Goal: Information Seeking & Learning: Learn about a topic

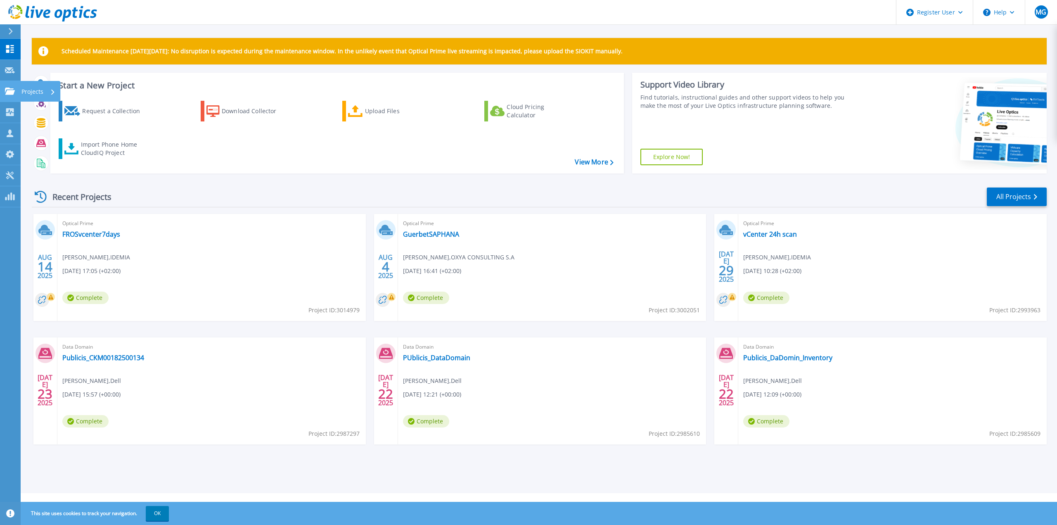
click at [24, 90] on p "Projects" at bounding box center [32, 91] width 22 height 21
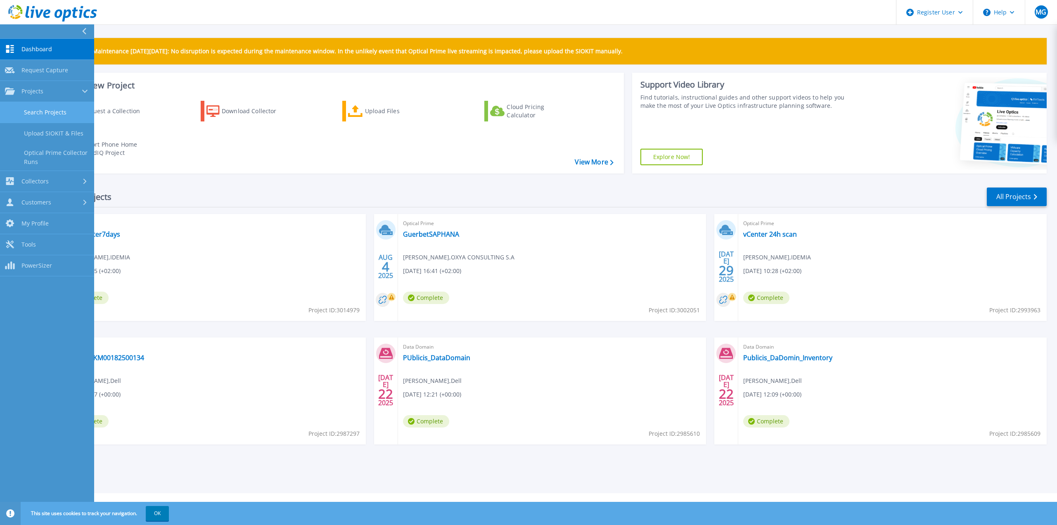
click at [62, 117] on link "Search Projects" at bounding box center [47, 112] width 94 height 21
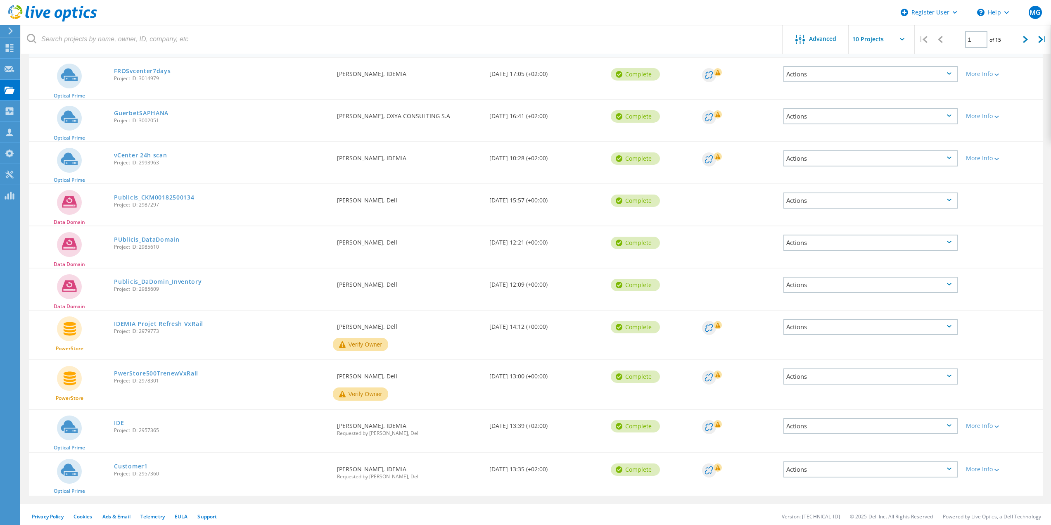
scroll to position [98, 0]
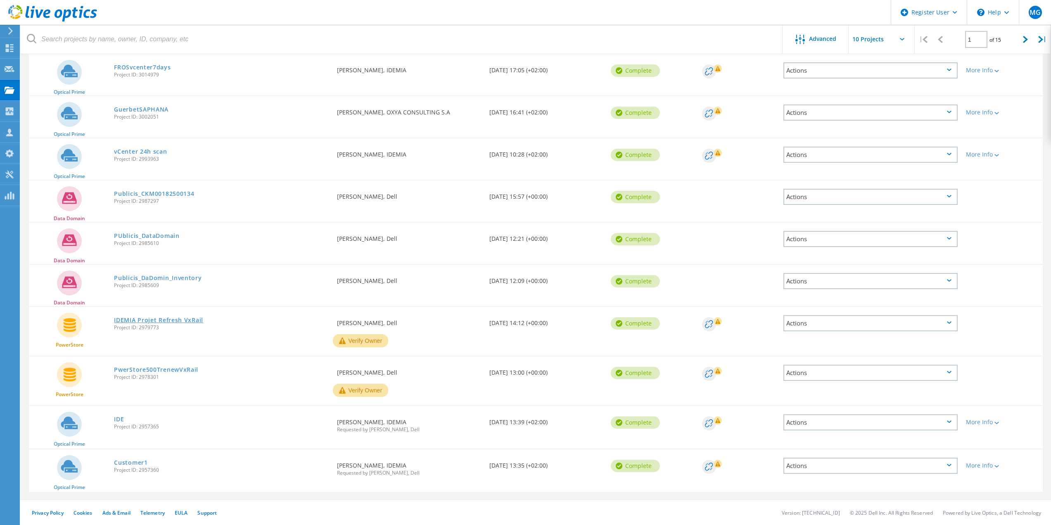
click at [190, 319] on link "IDEMIA Projet Refresh VxRail" at bounding box center [158, 320] width 89 height 6
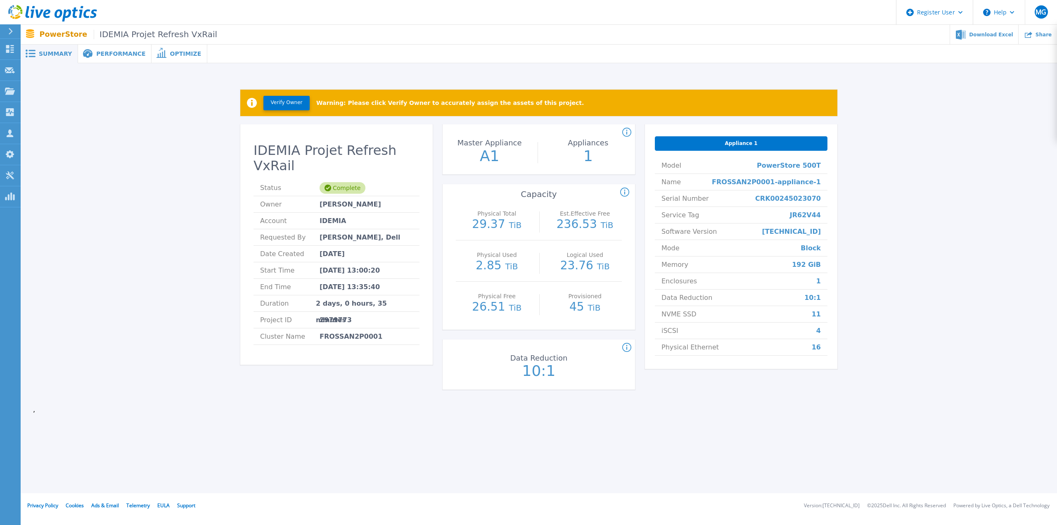
click at [98, 51] on span "Performance" at bounding box center [120, 54] width 49 height 6
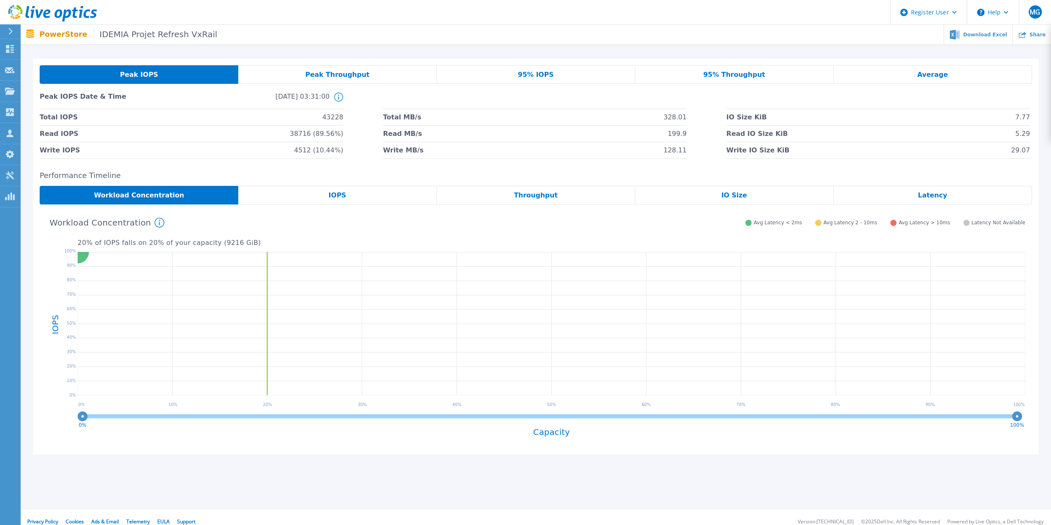
scroll to position [27, 0]
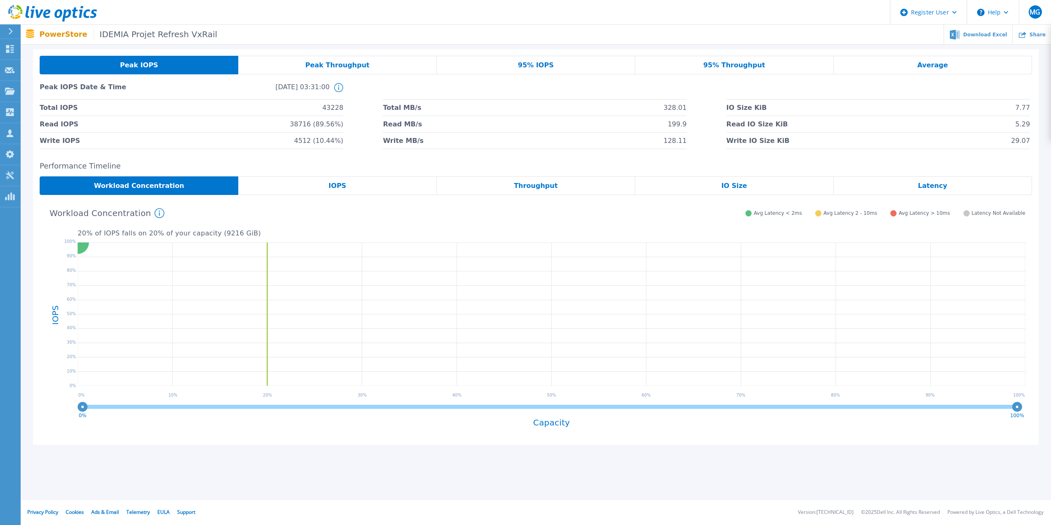
click at [335, 188] on span "IOPS" at bounding box center [338, 186] width 18 height 7
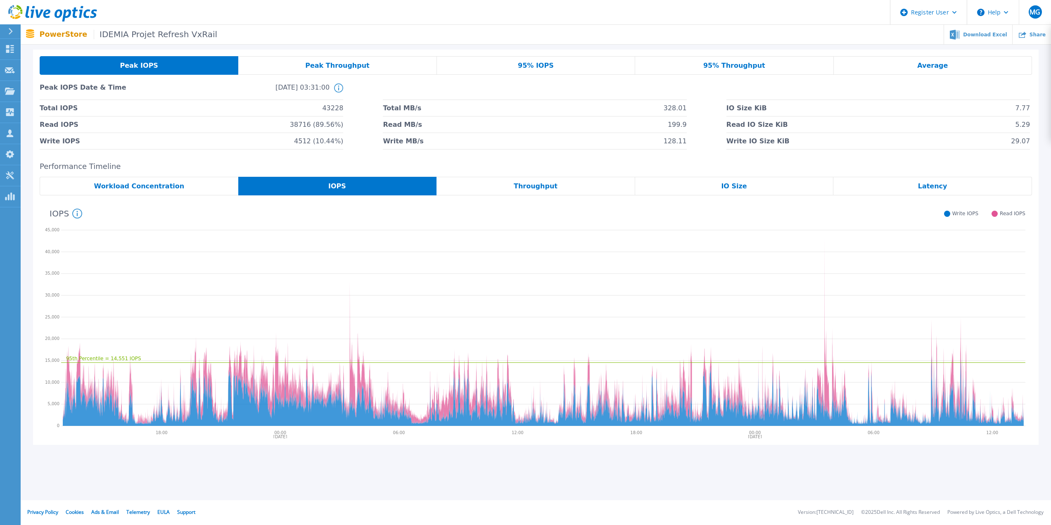
scroll to position [27, 0]
click at [723, 185] on div "IO Size" at bounding box center [734, 186] width 199 height 19
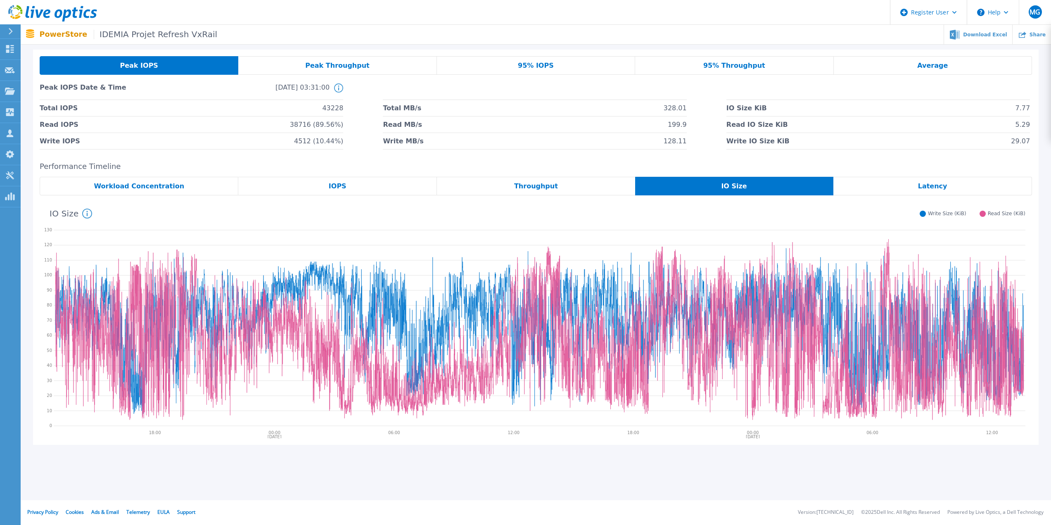
click at [945, 184] on div "Latency" at bounding box center [932, 186] width 199 height 19
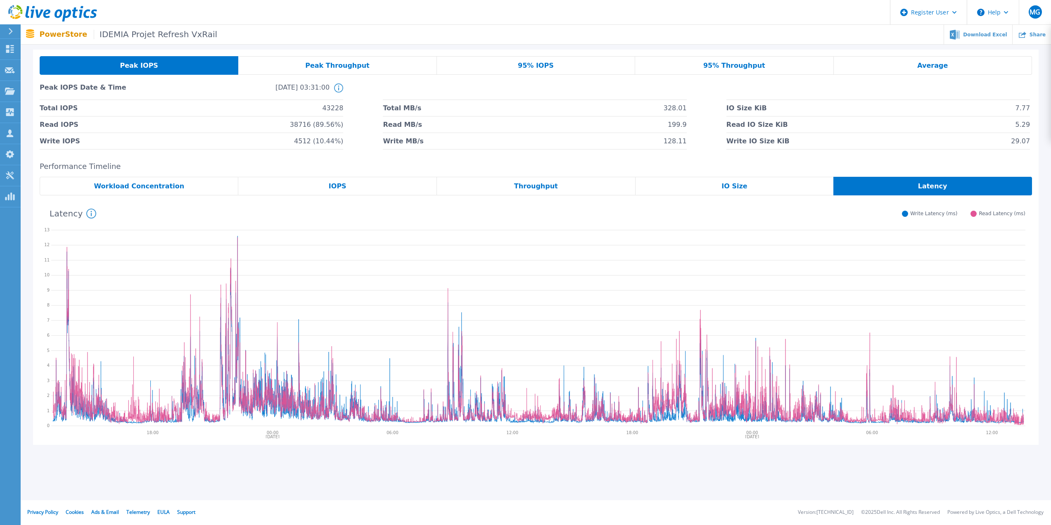
click at [120, 183] on span "Workload Concentration" at bounding box center [139, 186] width 90 height 7
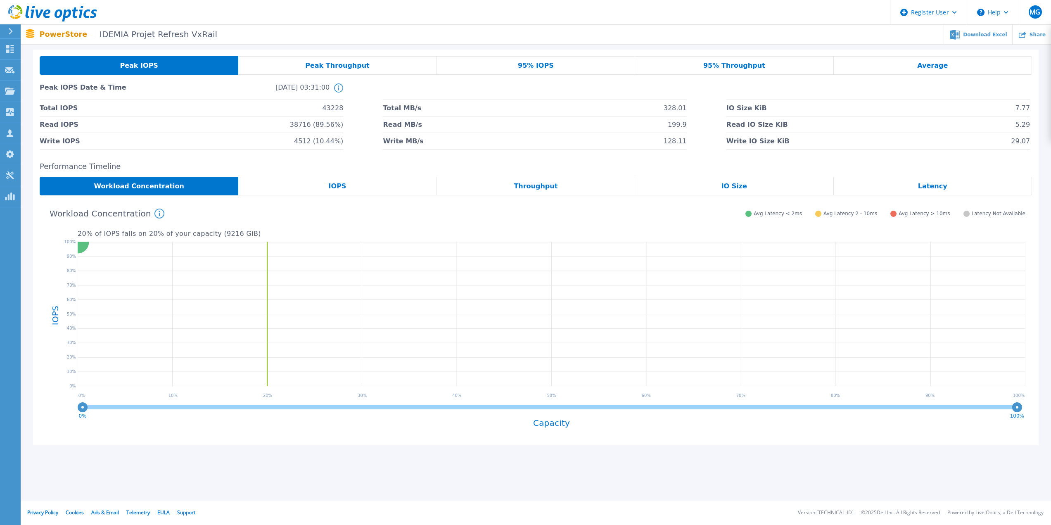
scroll to position [27, 0]
click at [24, 89] on p "Projects" at bounding box center [32, 91] width 22 height 21
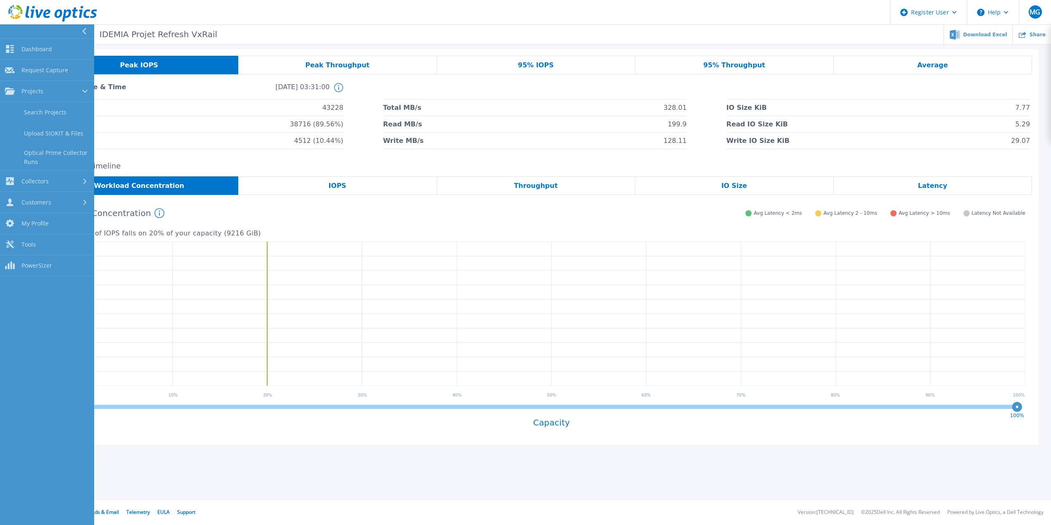
click at [285, 44] on ul "Download Excel Share" at bounding box center [634, 34] width 834 height 19
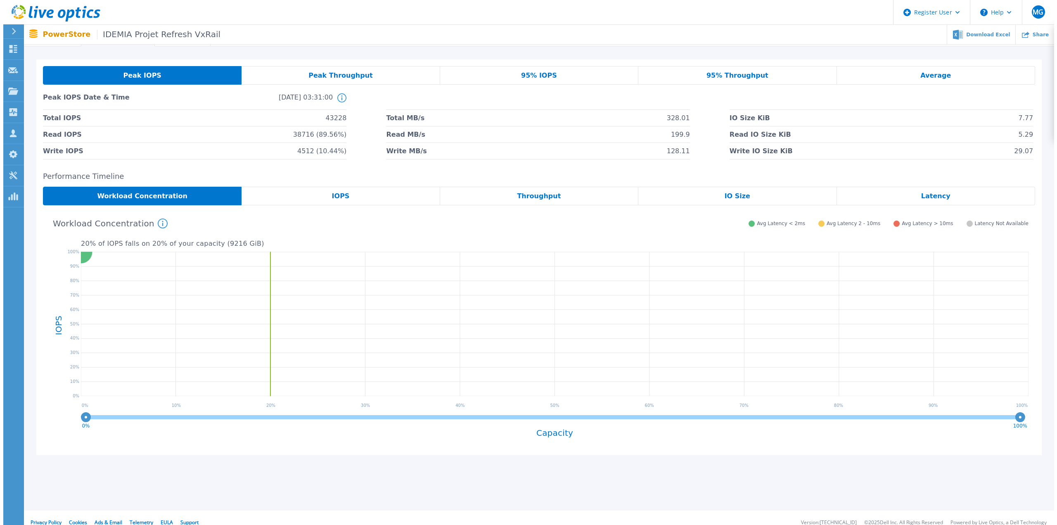
scroll to position [0, 0]
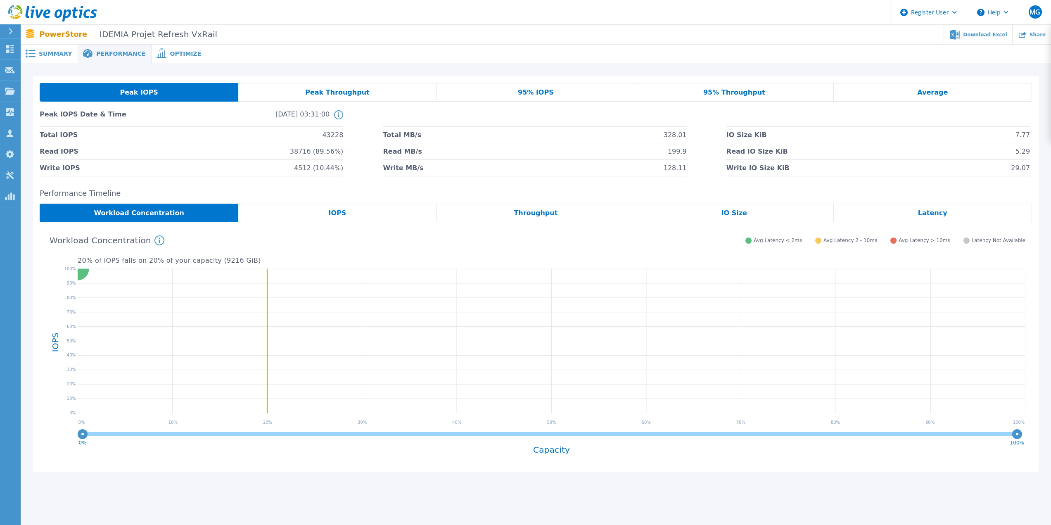
click at [58, 55] on span "Summary" at bounding box center [55, 54] width 33 height 6
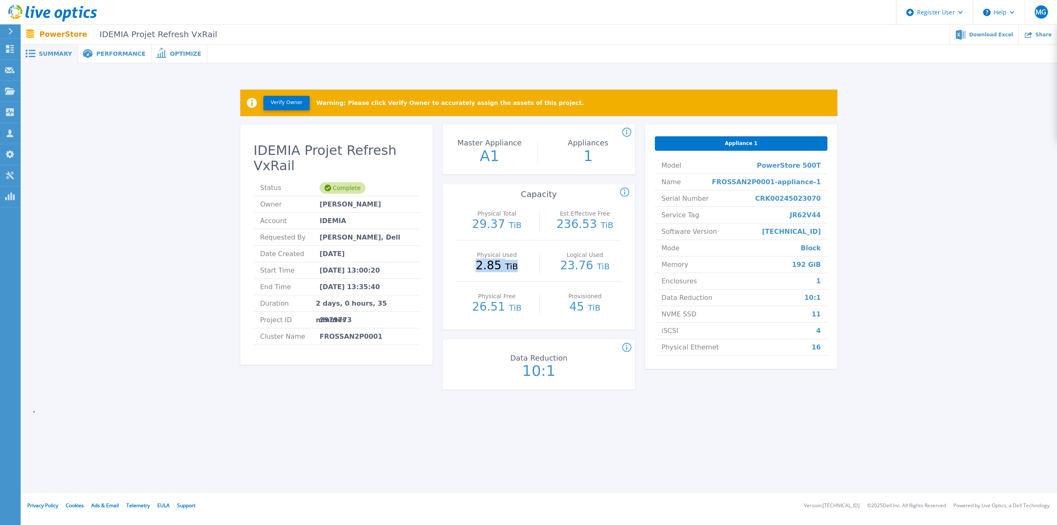
drag, startPoint x: 479, startPoint y: 264, endPoint x: 520, endPoint y: 271, distance: 41.5
click at [520, 271] on p "2.85 TiB" at bounding box center [497, 266] width 74 height 12
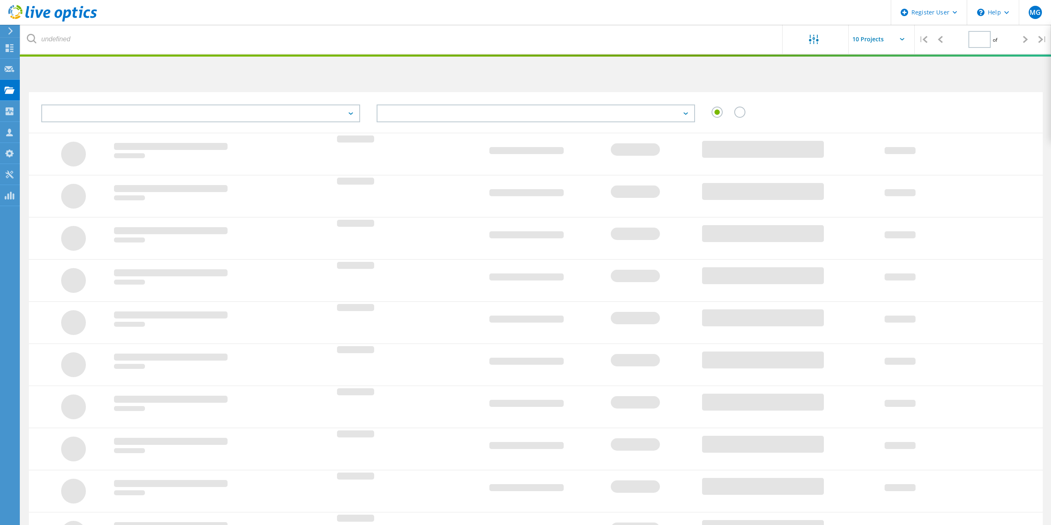
scroll to position [62, 0]
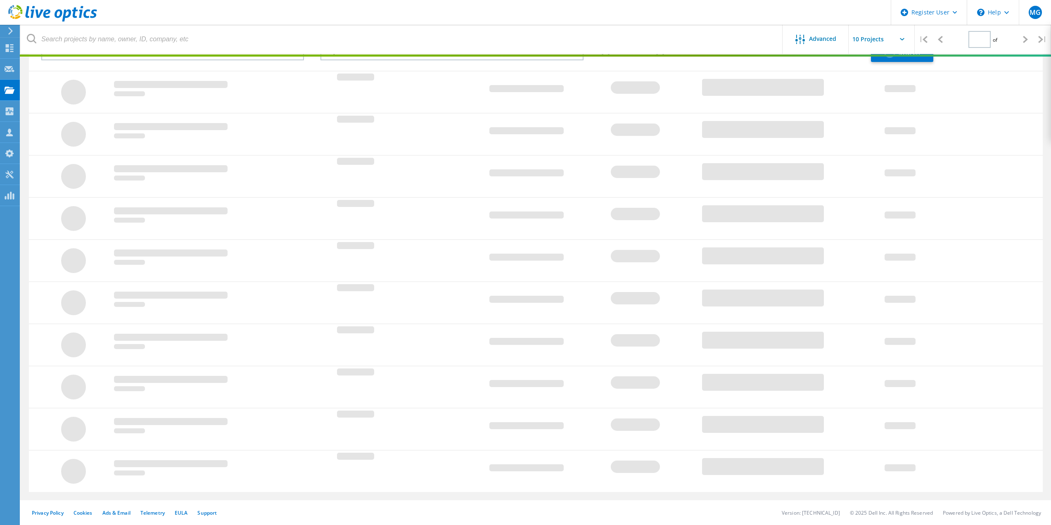
type input "1"
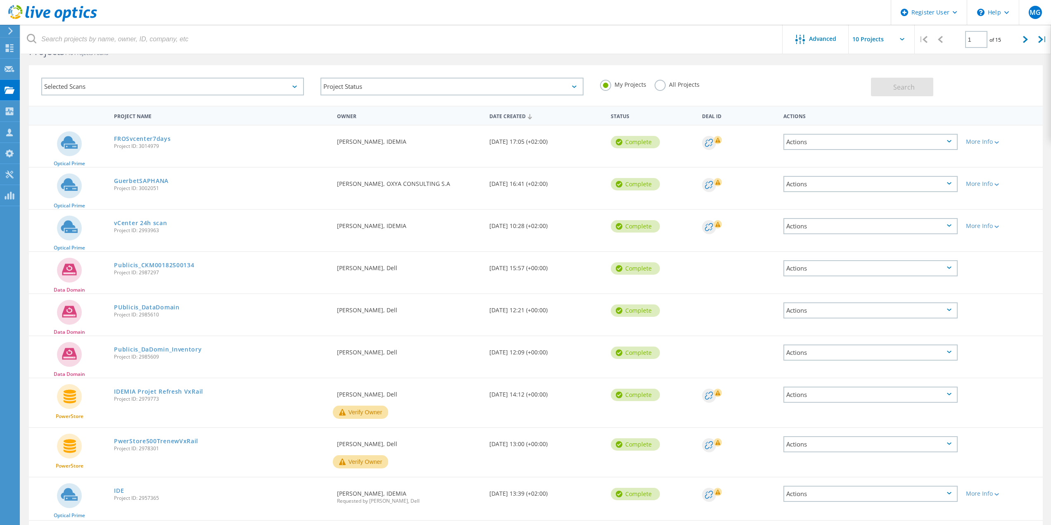
scroll to position [0, 0]
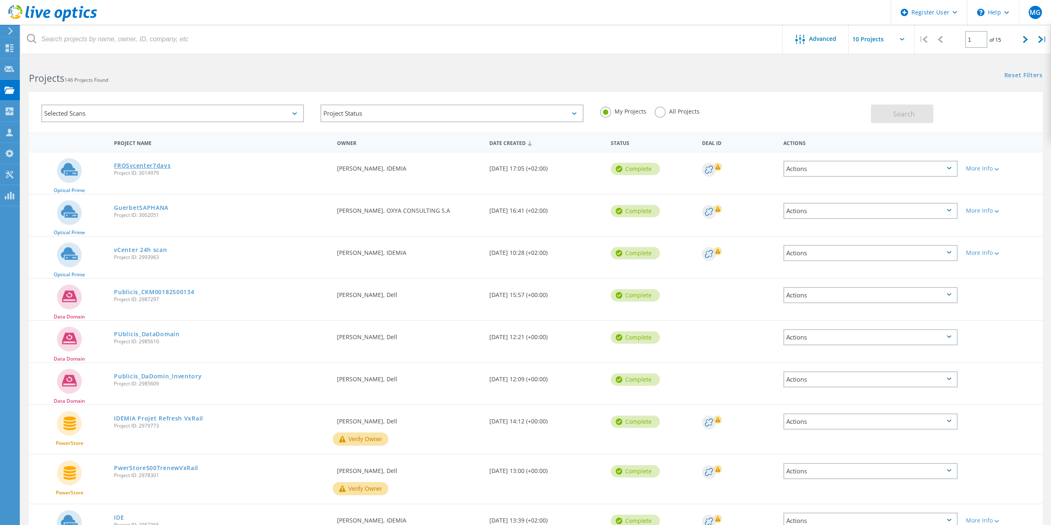
click at [143, 164] on link "FROSvcenter7days" at bounding box center [142, 166] width 57 height 6
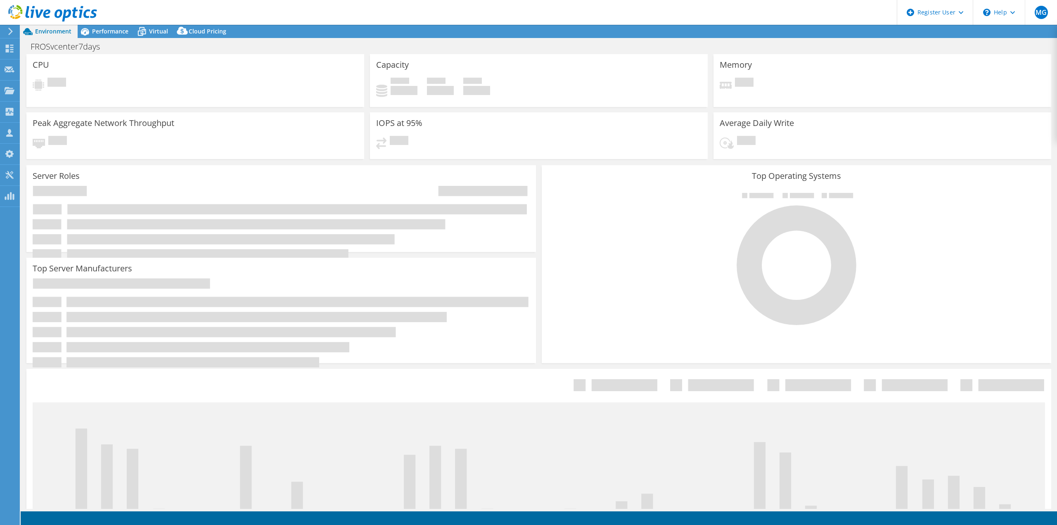
select select "EUFrankfurt"
select select "USD"
